Goal: Task Accomplishment & Management: Use online tool/utility

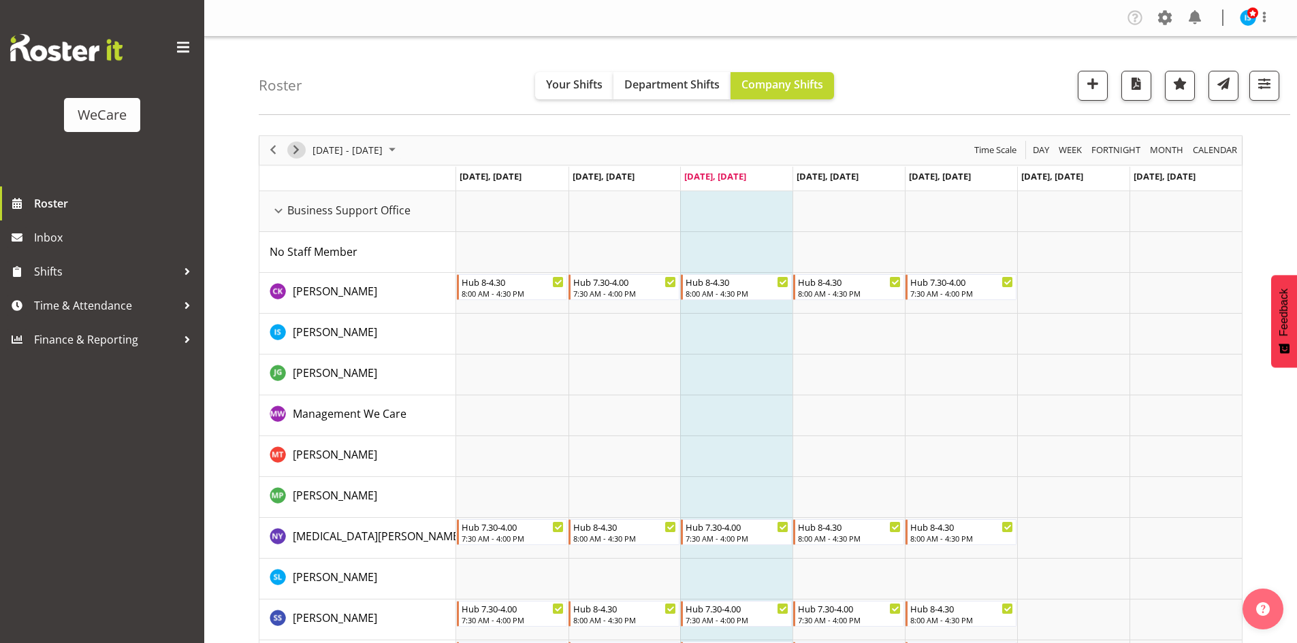
click at [300, 149] on span "Next" at bounding box center [296, 150] width 16 height 17
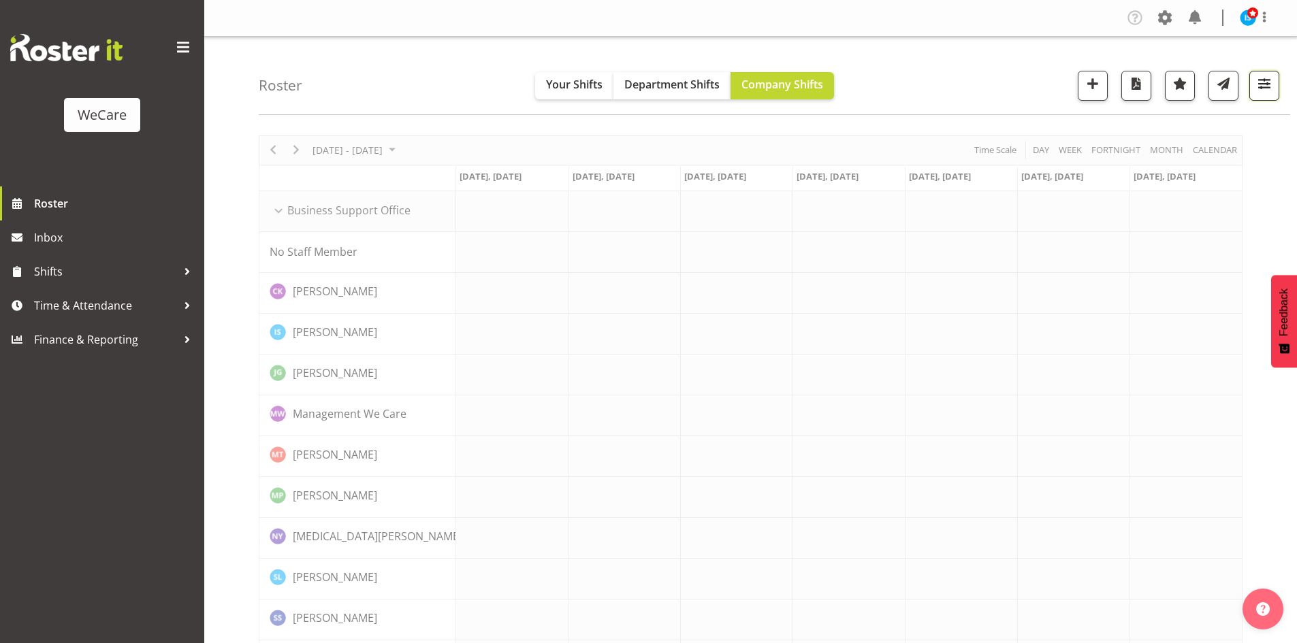
click at [1259, 84] on span "button" at bounding box center [1264, 84] width 18 height 18
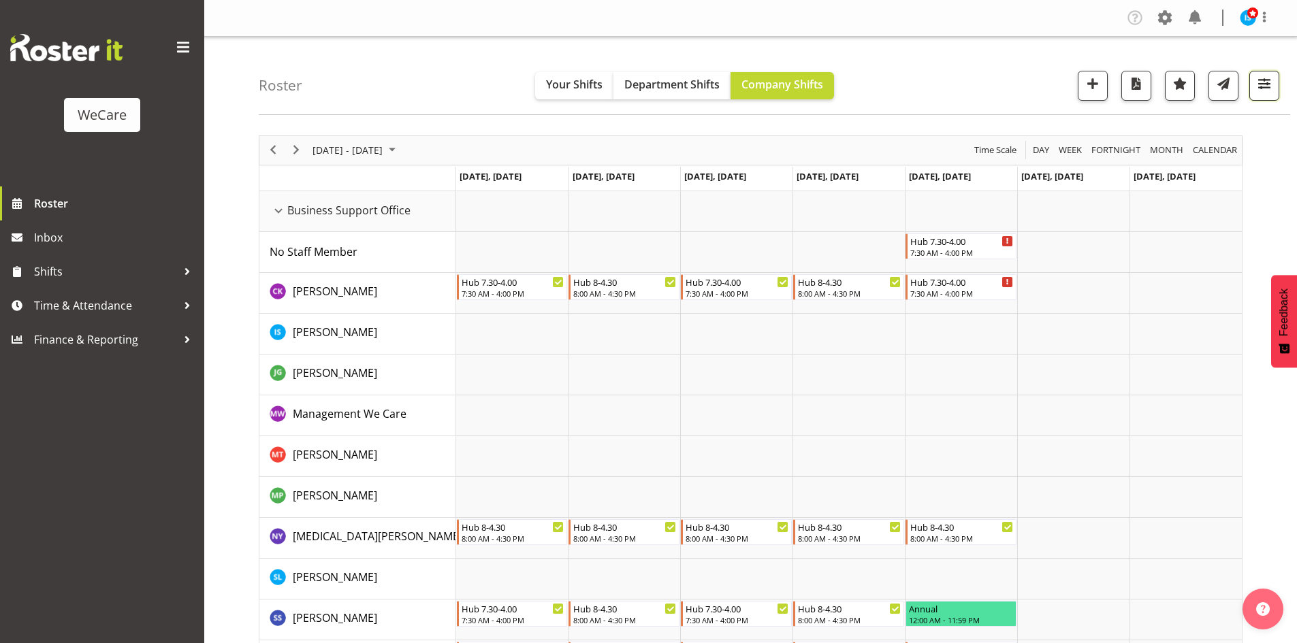
click at [1262, 87] on span "button" at bounding box center [1264, 84] width 18 height 18
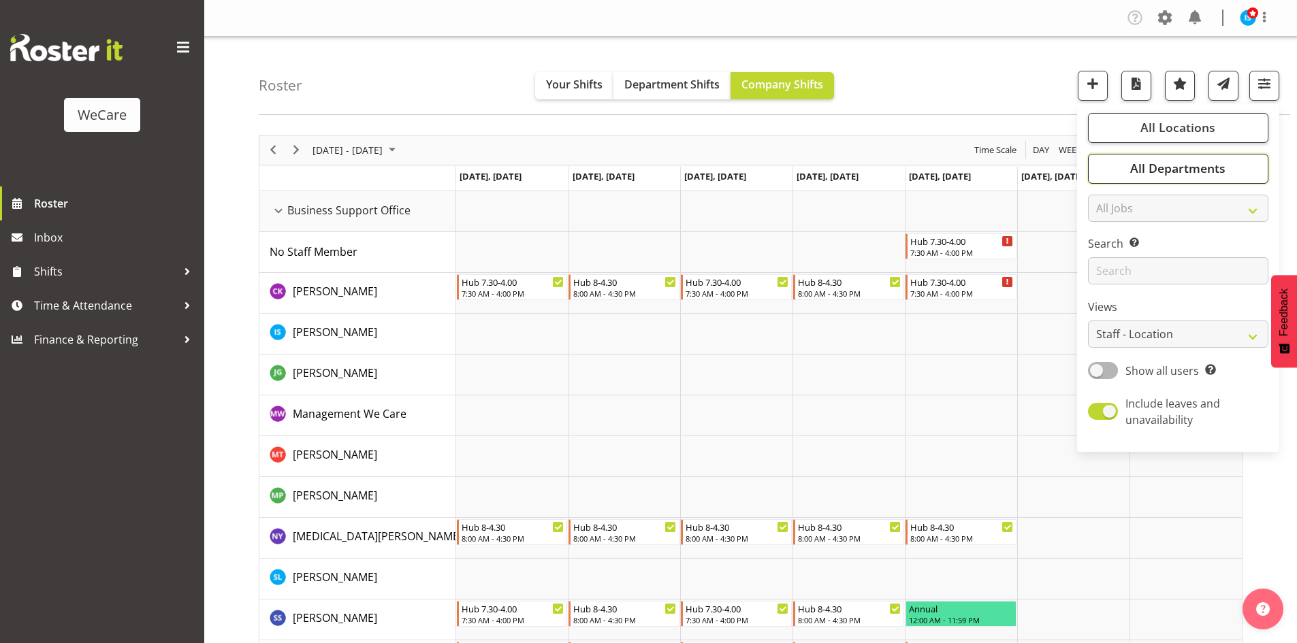
click at [1189, 157] on button "All Departments" at bounding box center [1178, 169] width 180 height 30
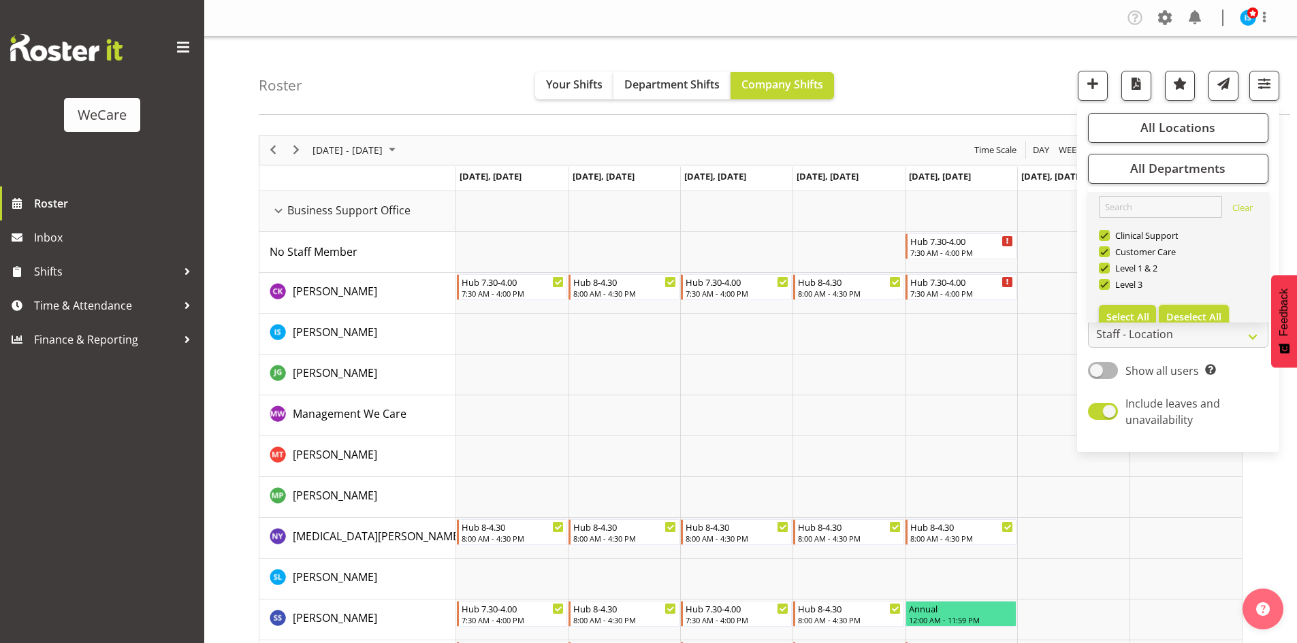
click at [1208, 310] on span "Deselect All" at bounding box center [1193, 316] width 55 height 13
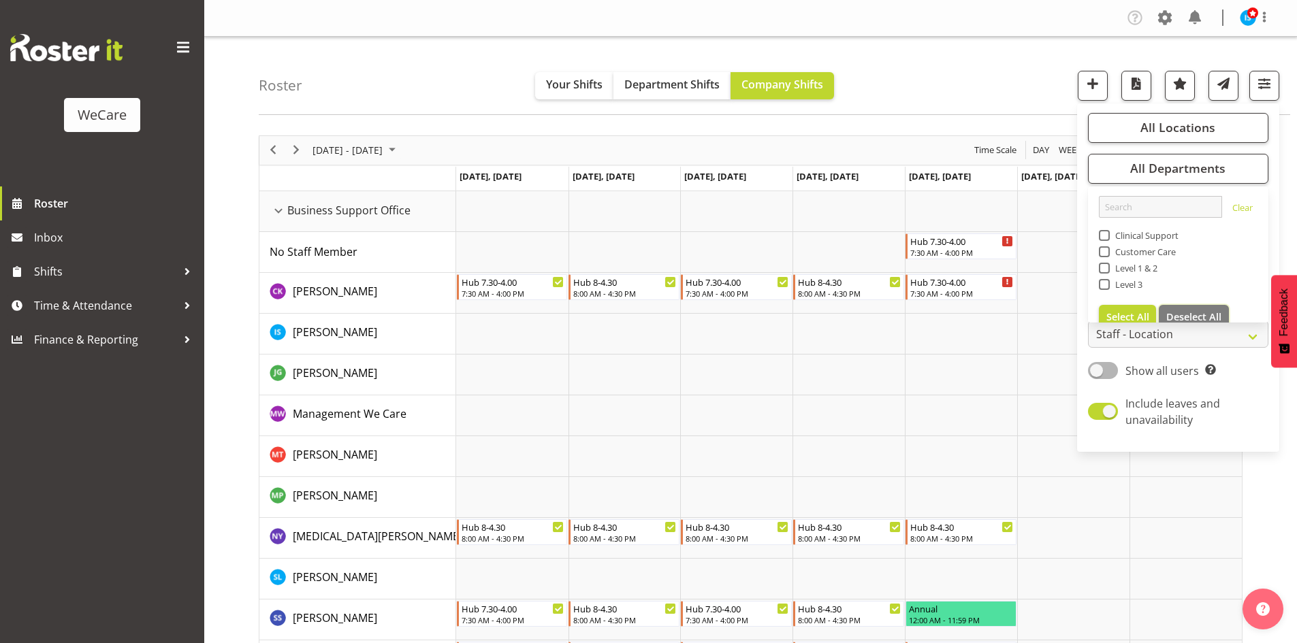
checkbox input "false"
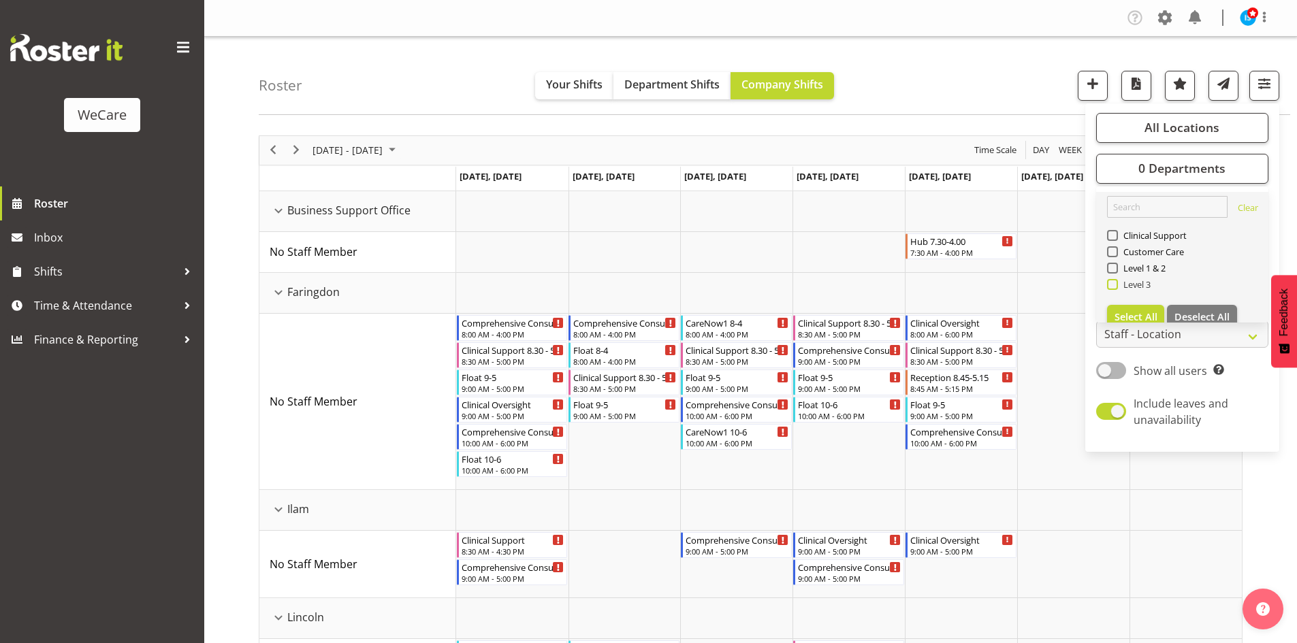
click at [1126, 284] on span "Level 3" at bounding box center [1134, 284] width 33 height 11
click at [1116, 284] on input "Level 3" at bounding box center [1111, 284] width 9 height 9
checkbox input "true"
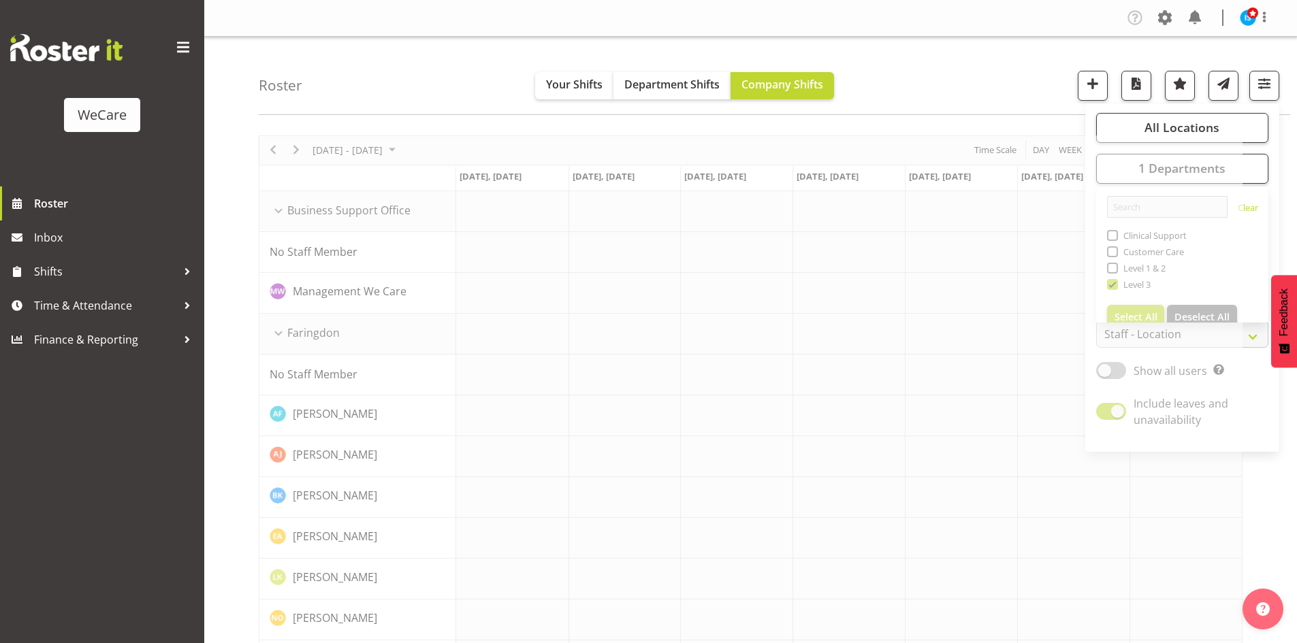
click at [481, 97] on div "Roster Your Shifts Department Shifts Company Shifts All Locations Clear Busines…" at bounding box center [774, 76] width 1031 height 78
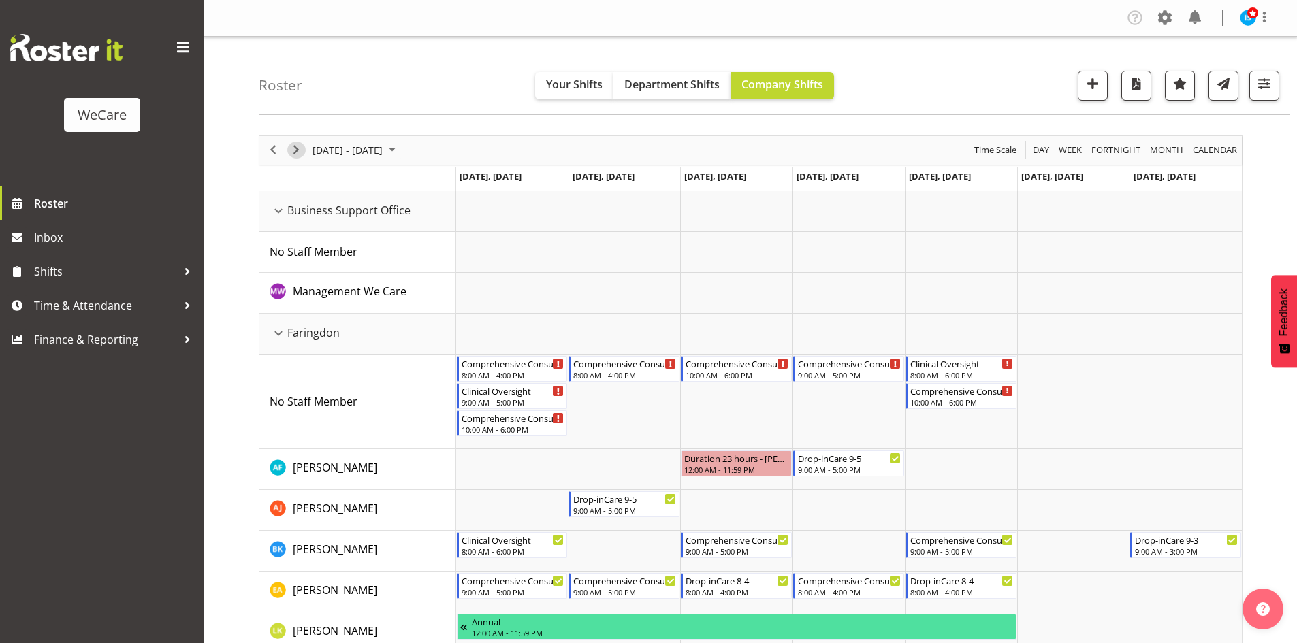
click at [293, 148] on span "Next" at bounding box center [296, 150] width 16 height 17
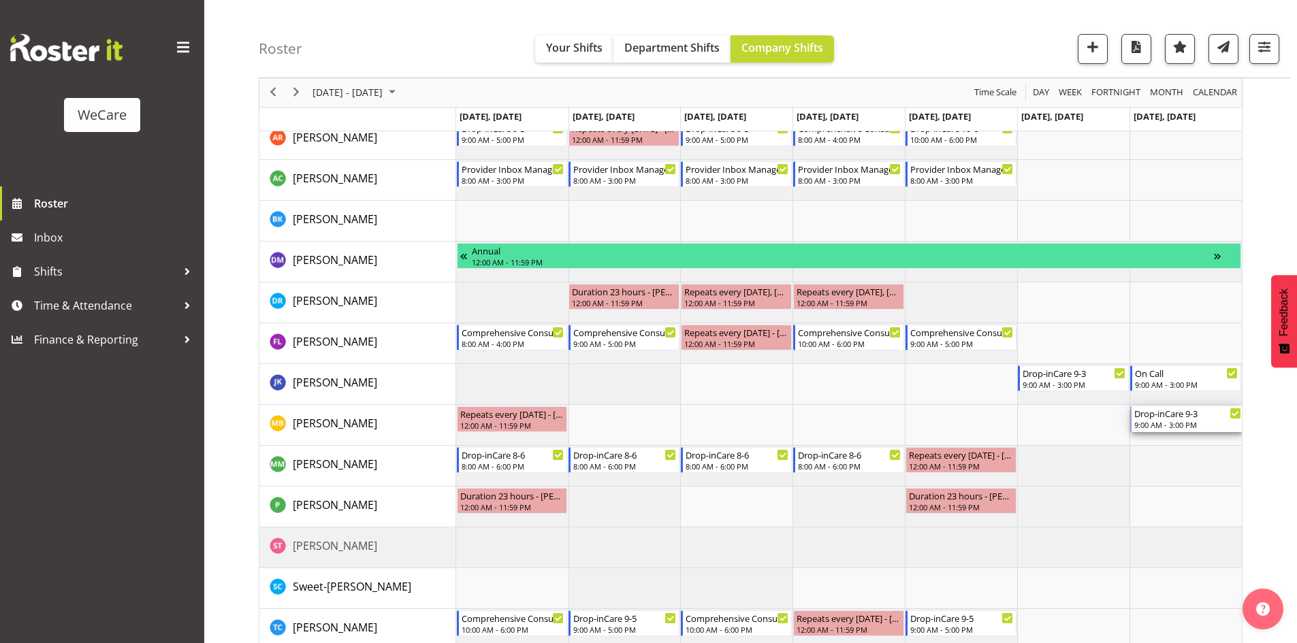
scroll to position [1967, 0]
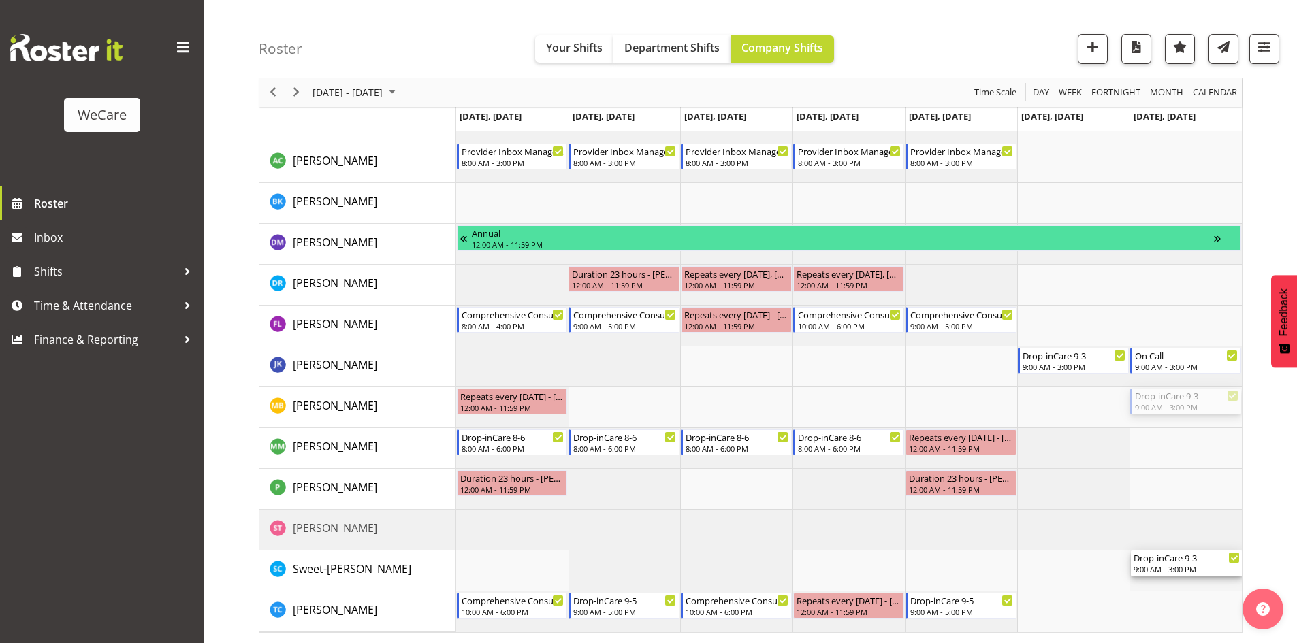
drag, startPoint x: 1172, startPoint y: 458, endPoint x: 1162, endPoint y: 551, distance: 93.8
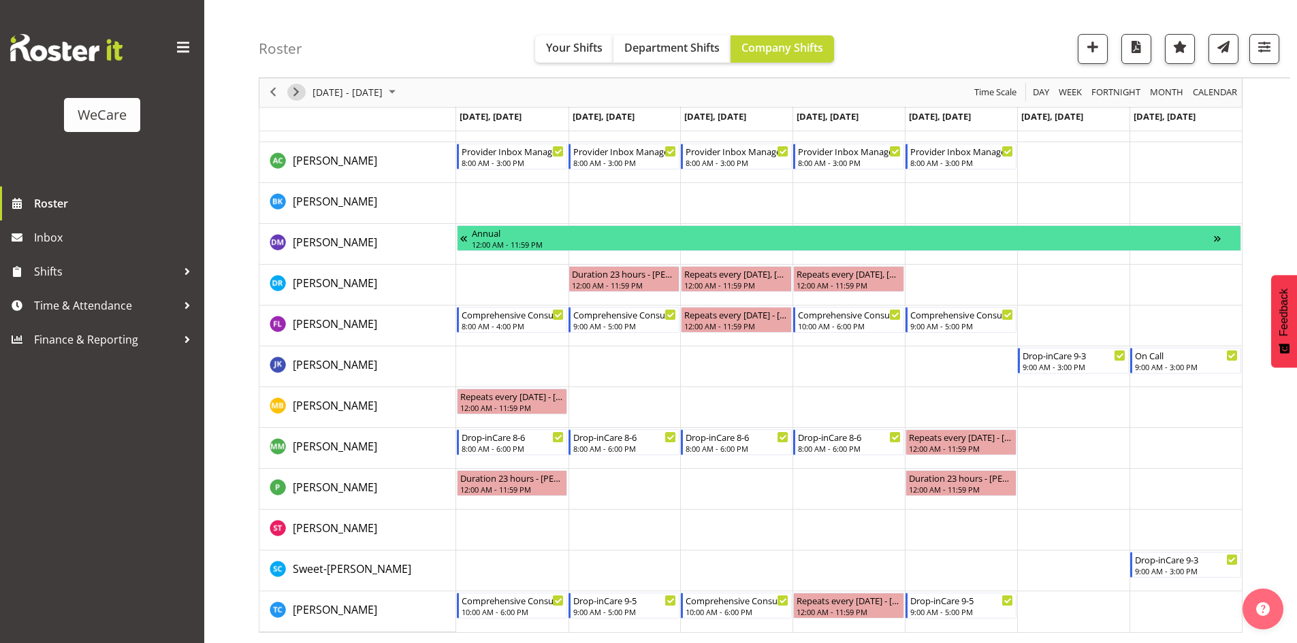
click at [296, 96] on span "Next" at bounding box center [296, 92] width 16 height 17
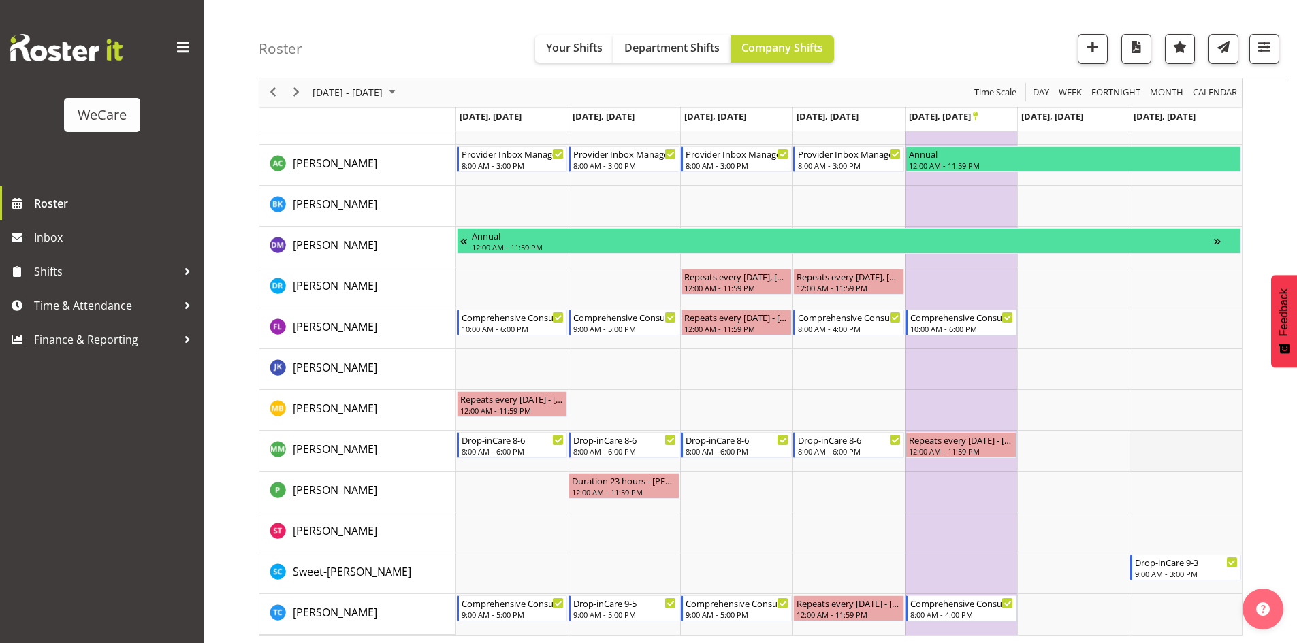
scroll to position [1940, 0]
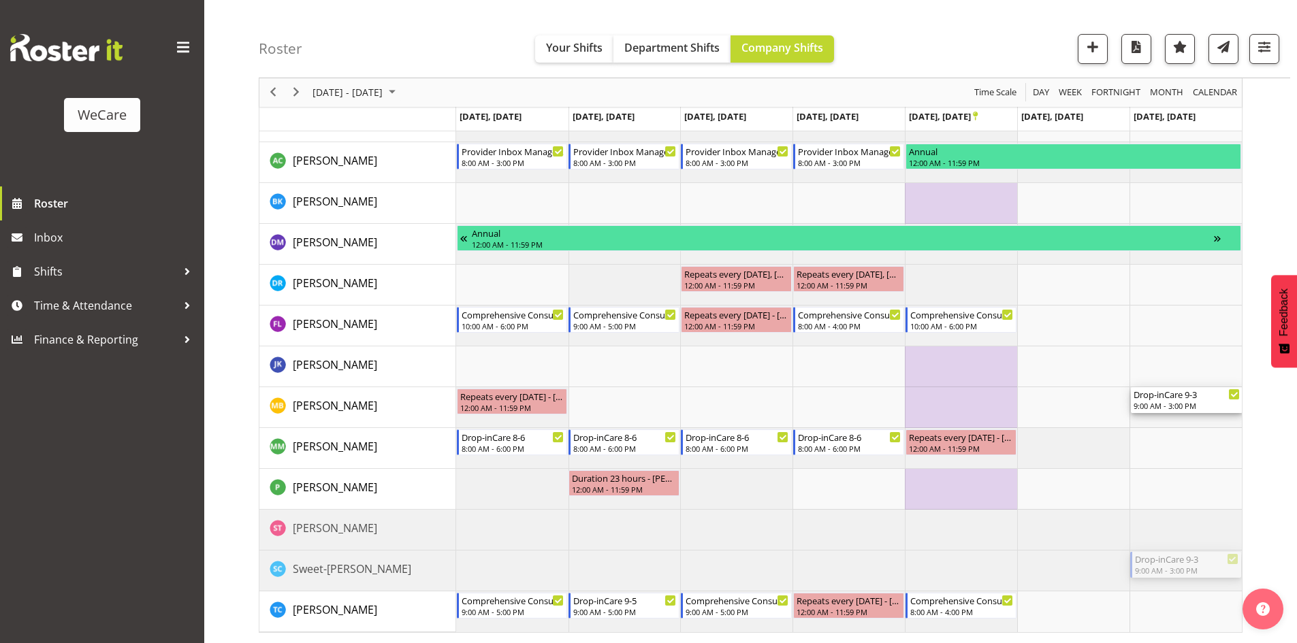
drag, startPoint x: 1182, startPoint y: 563, endPoint x: 1168, endPoint y: 415, distance: 149.1
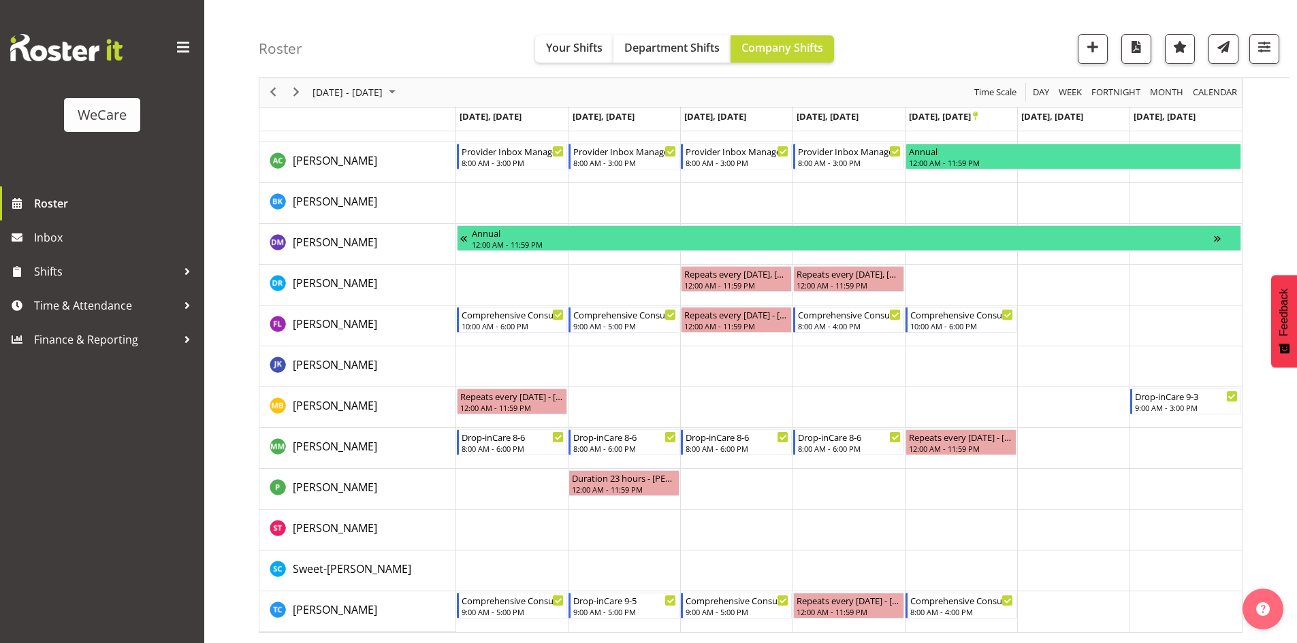
scroll to position [1832, 0]
